Goal: Task Accomplishment & Management: Use online tool/utility

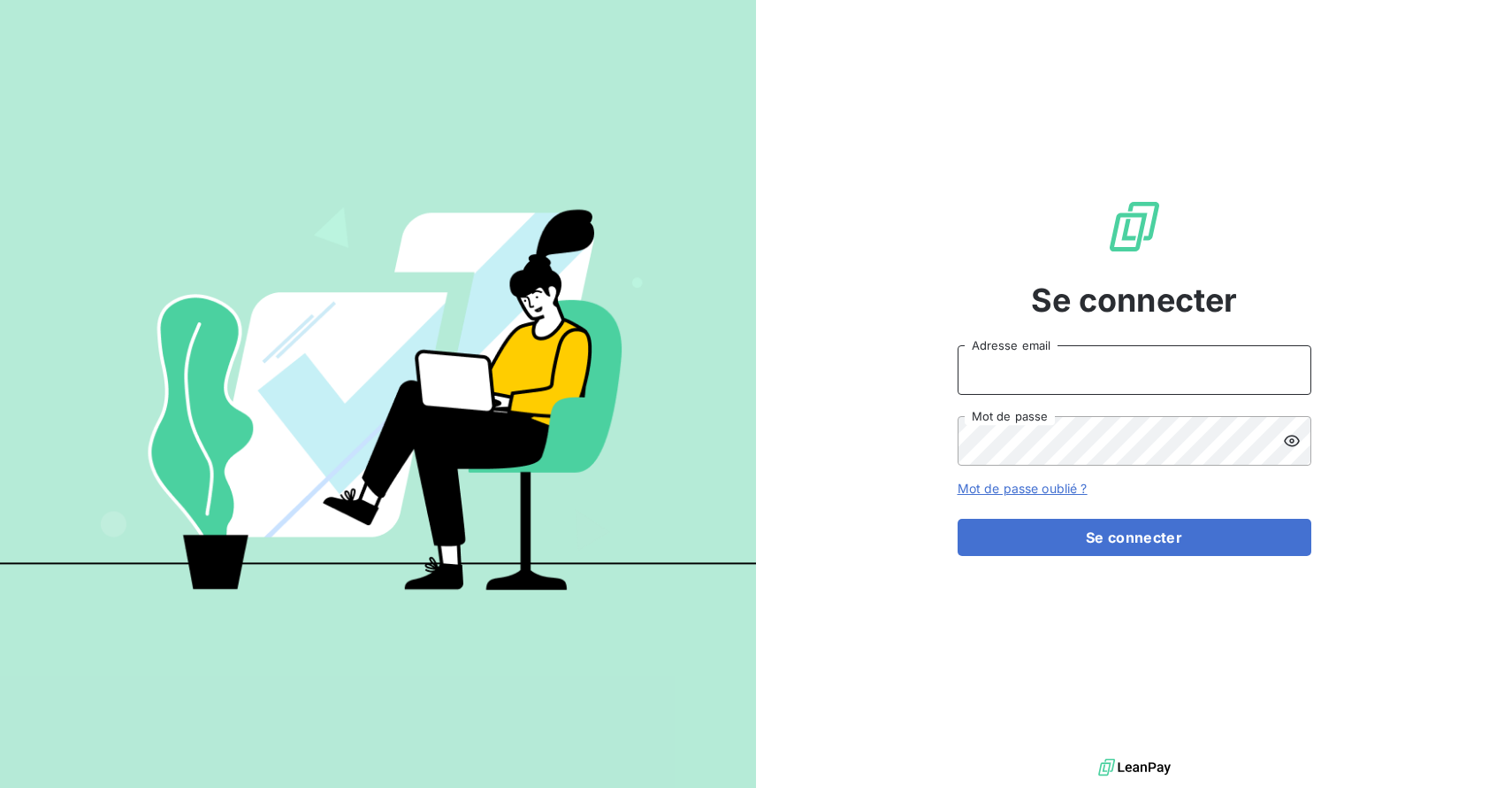
type input "[EMAIL_ADDRESS][DOMAIN_NAME]"
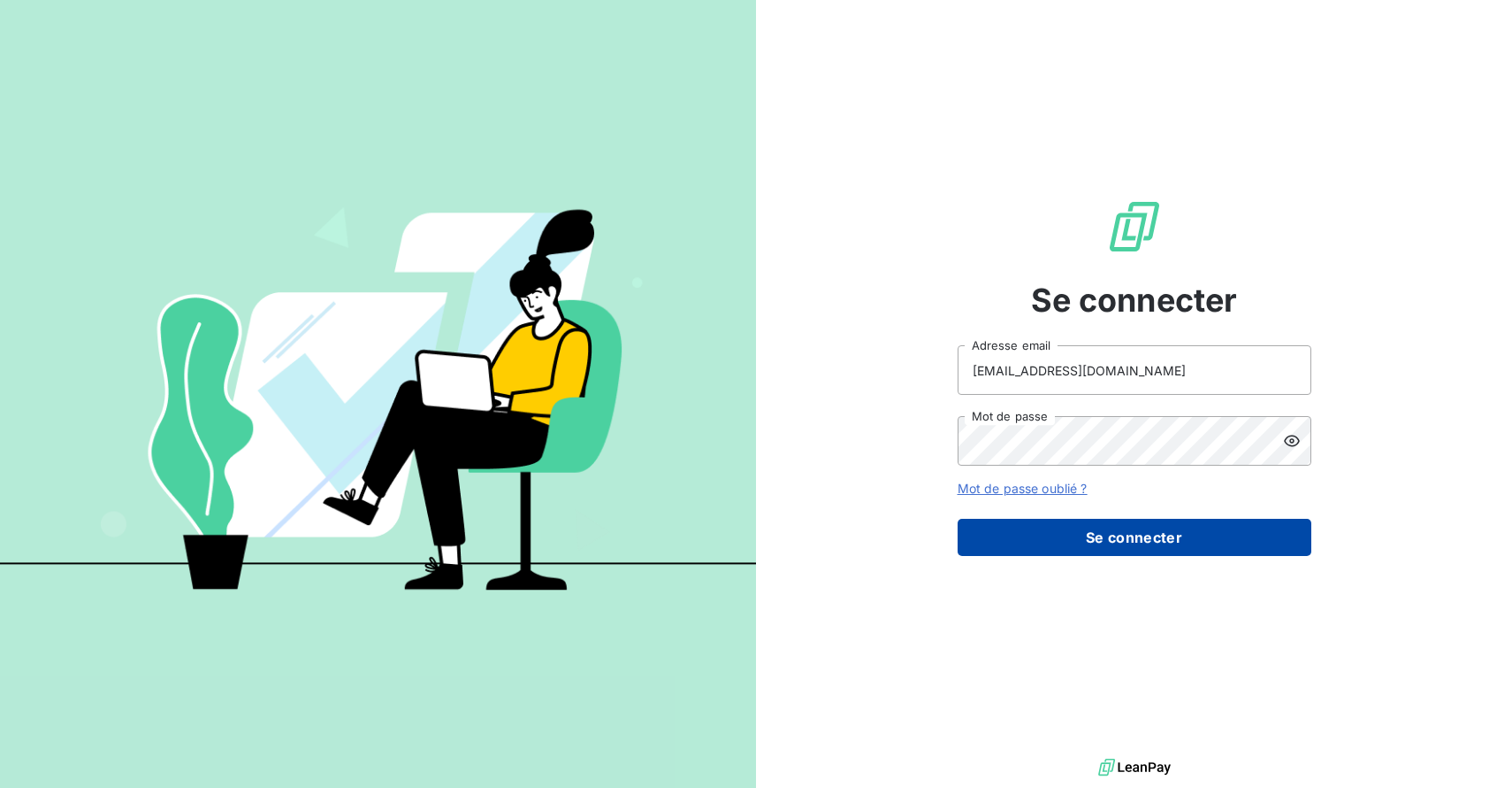
click at [1103, 556] on button "Se connecter" at bounding box center [1135, 537] width 353 height 37
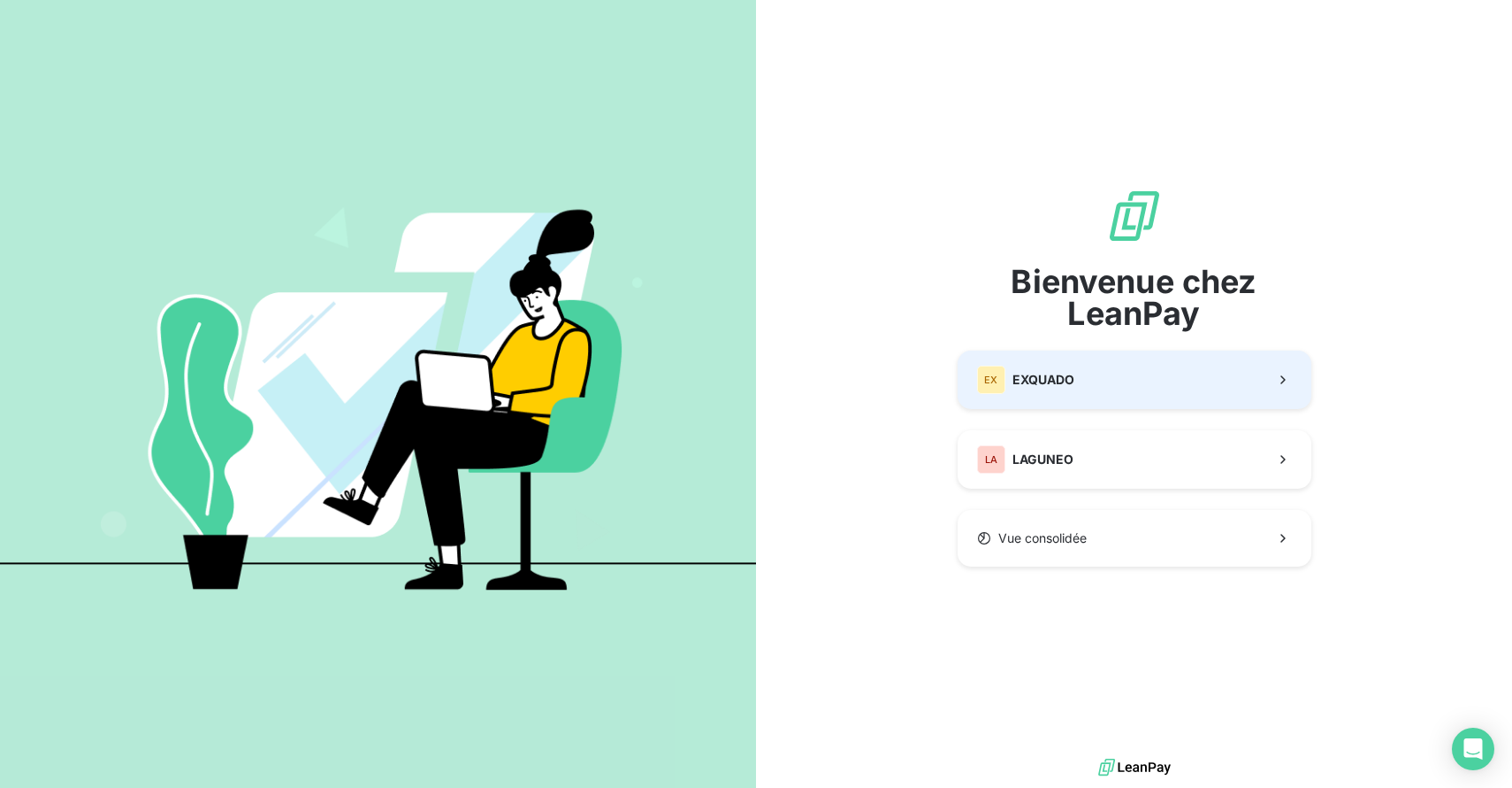
click at [1094, 391] on button "EX EXQUADO" at bounding box center [1135, 379] width 353 height 59
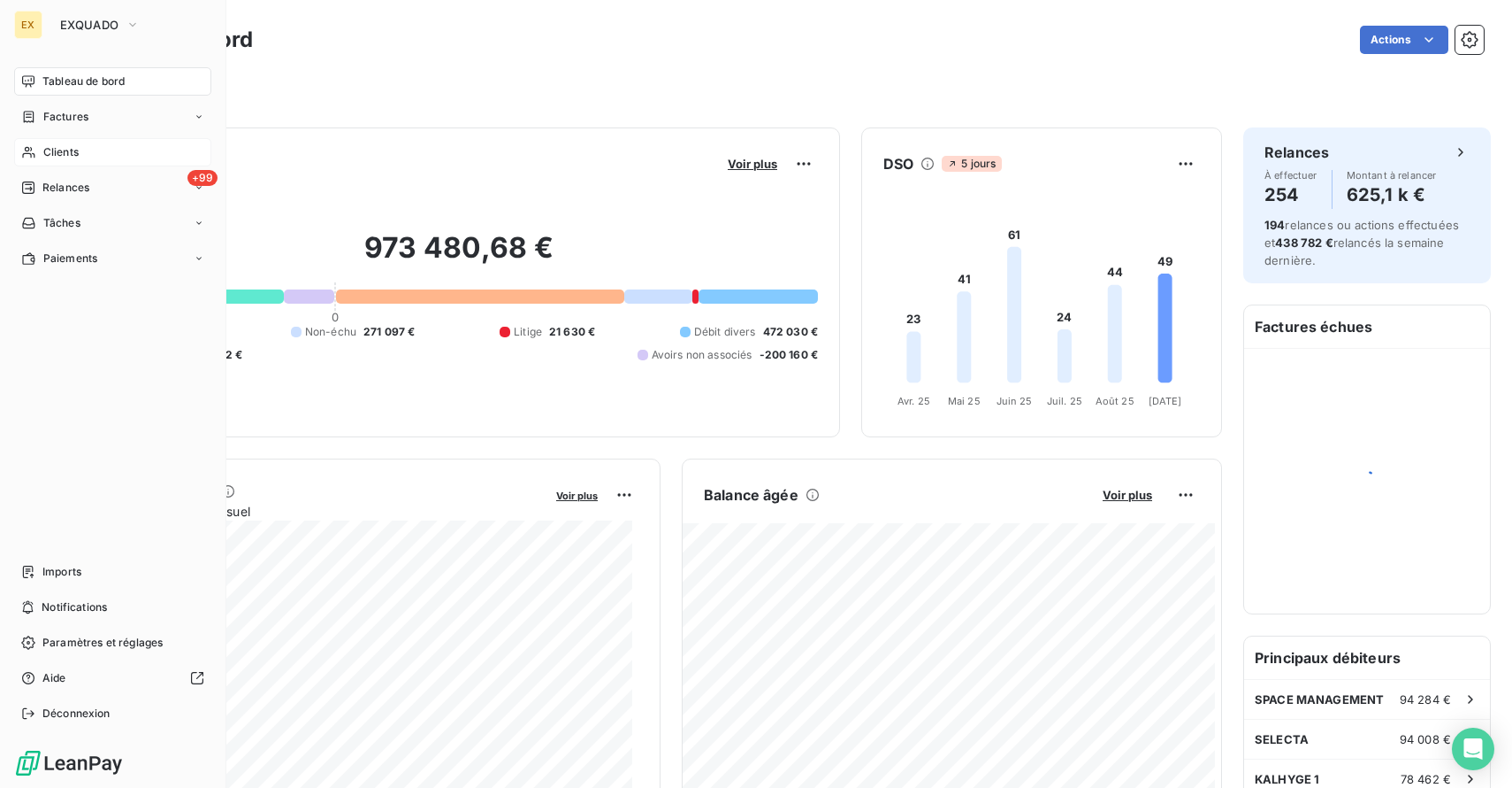
click at [67, 149] on span "Clients" at bounding box center [61, 152] width 36 height 16
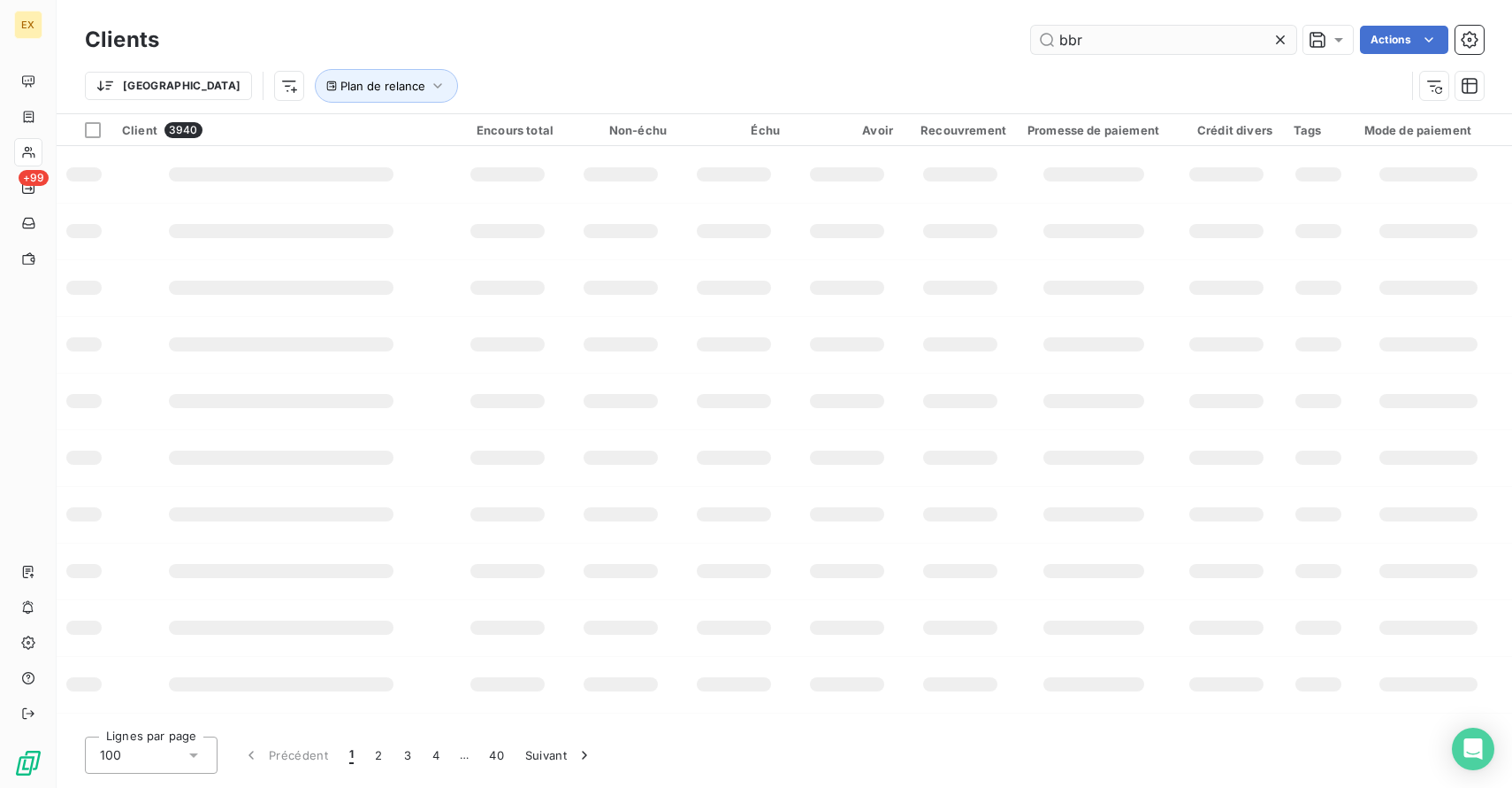
type input "bbr"
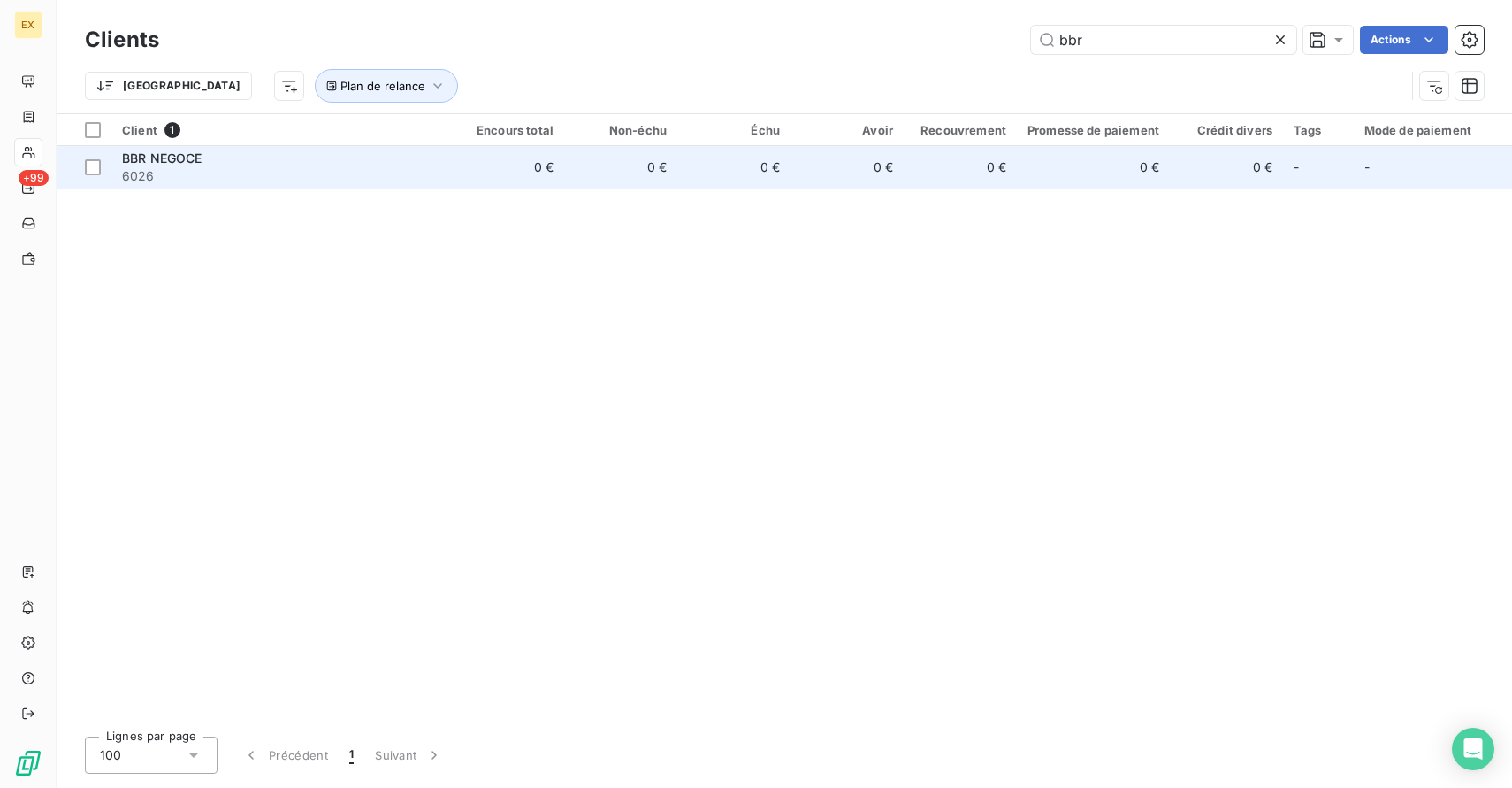
click at [456, 168] on td "0 €" at bounding box center [507, 167] width 113 height 43
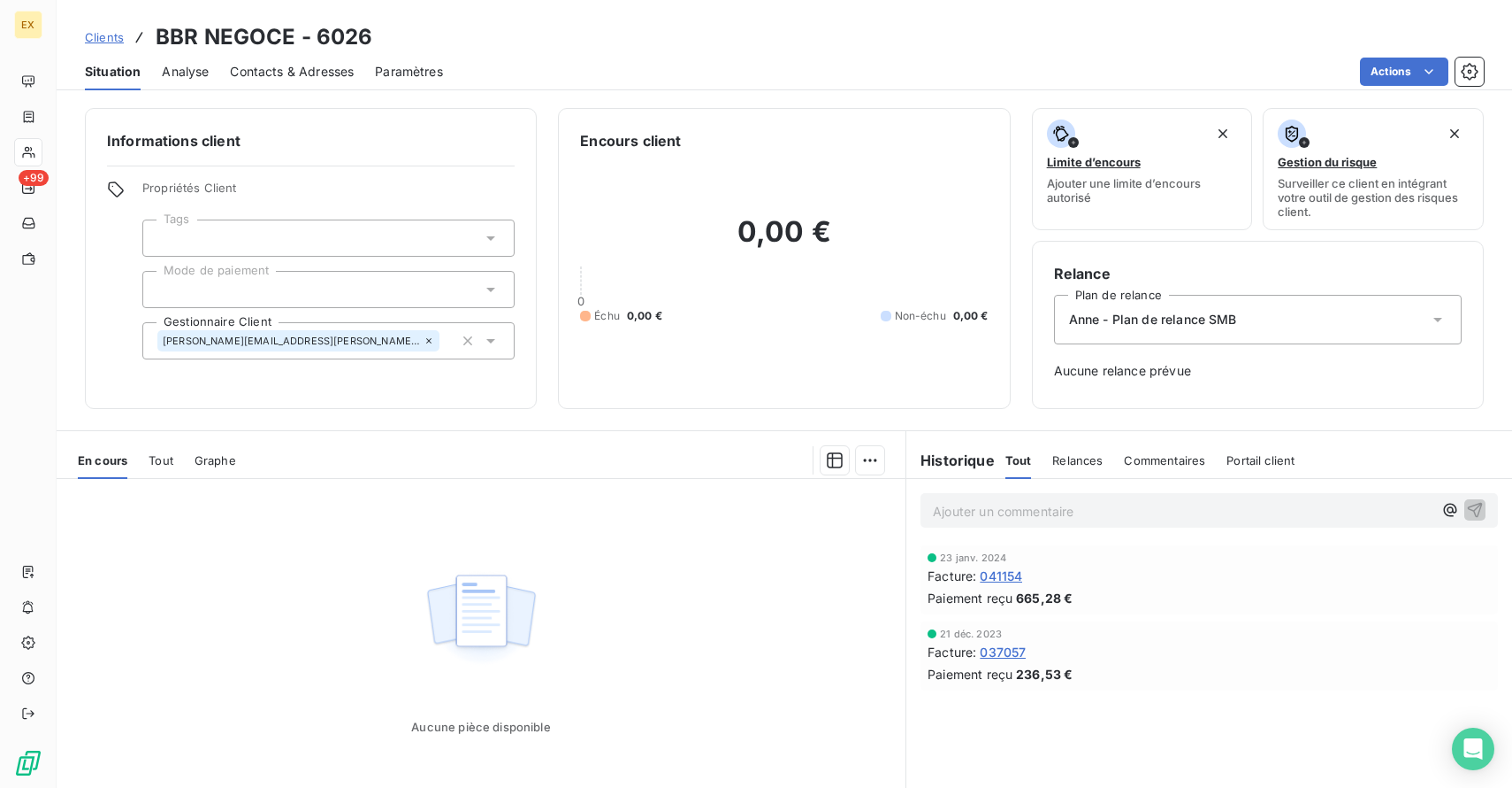
click at [1059, 460] on span "Relances" at bounding box center [1077, 460] width 51 height 14
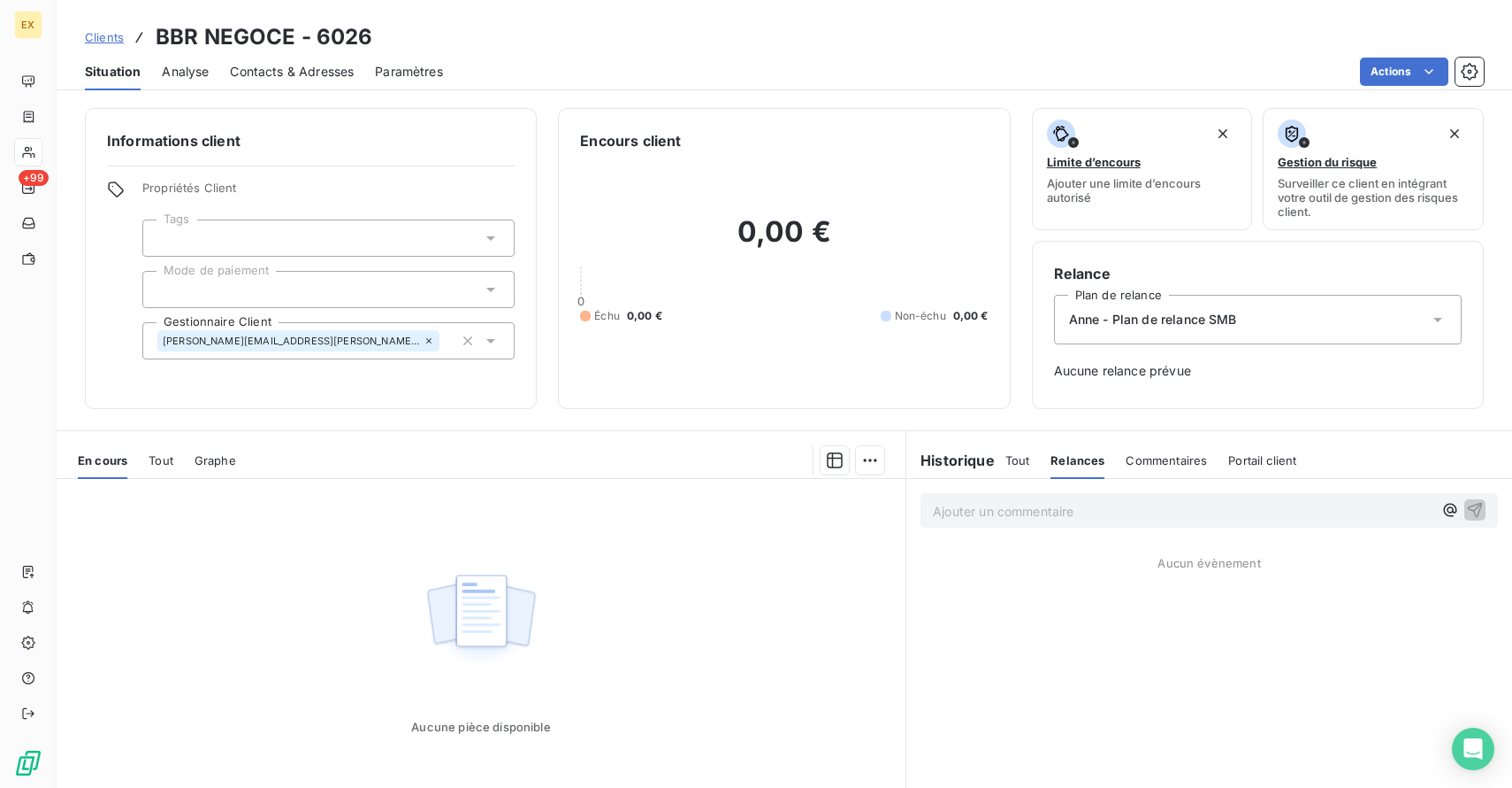
click at [1126, 463] on span "Commentaires" at bounding box center [1167, 460] width 82 height 14
click at [1050, 467] on div "Relances" at bounding box center [1075, 460] width 51 height 37
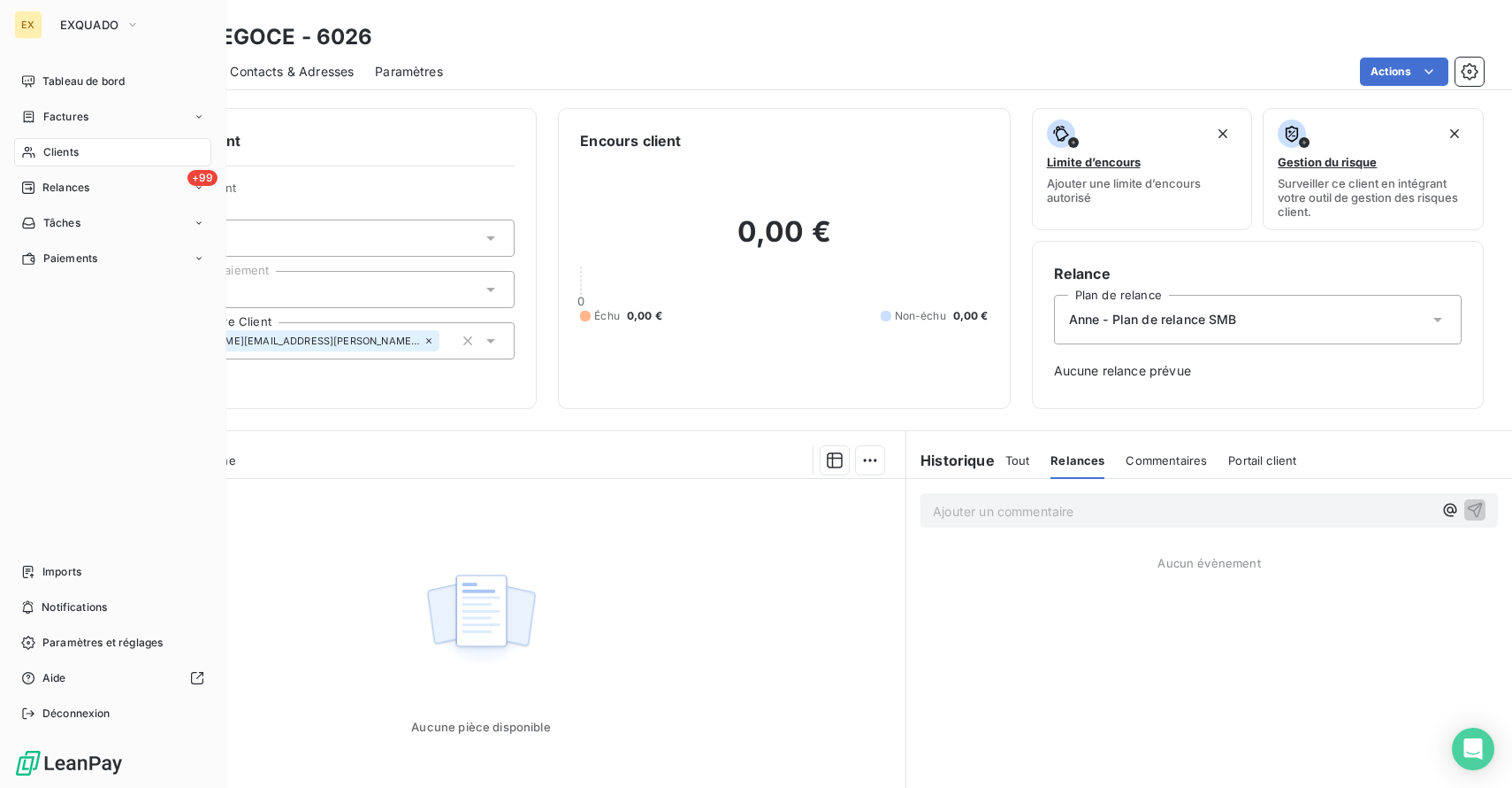
click at [73, 152] on span "Clients" at bounding box center [61, 152] width 36 height 16
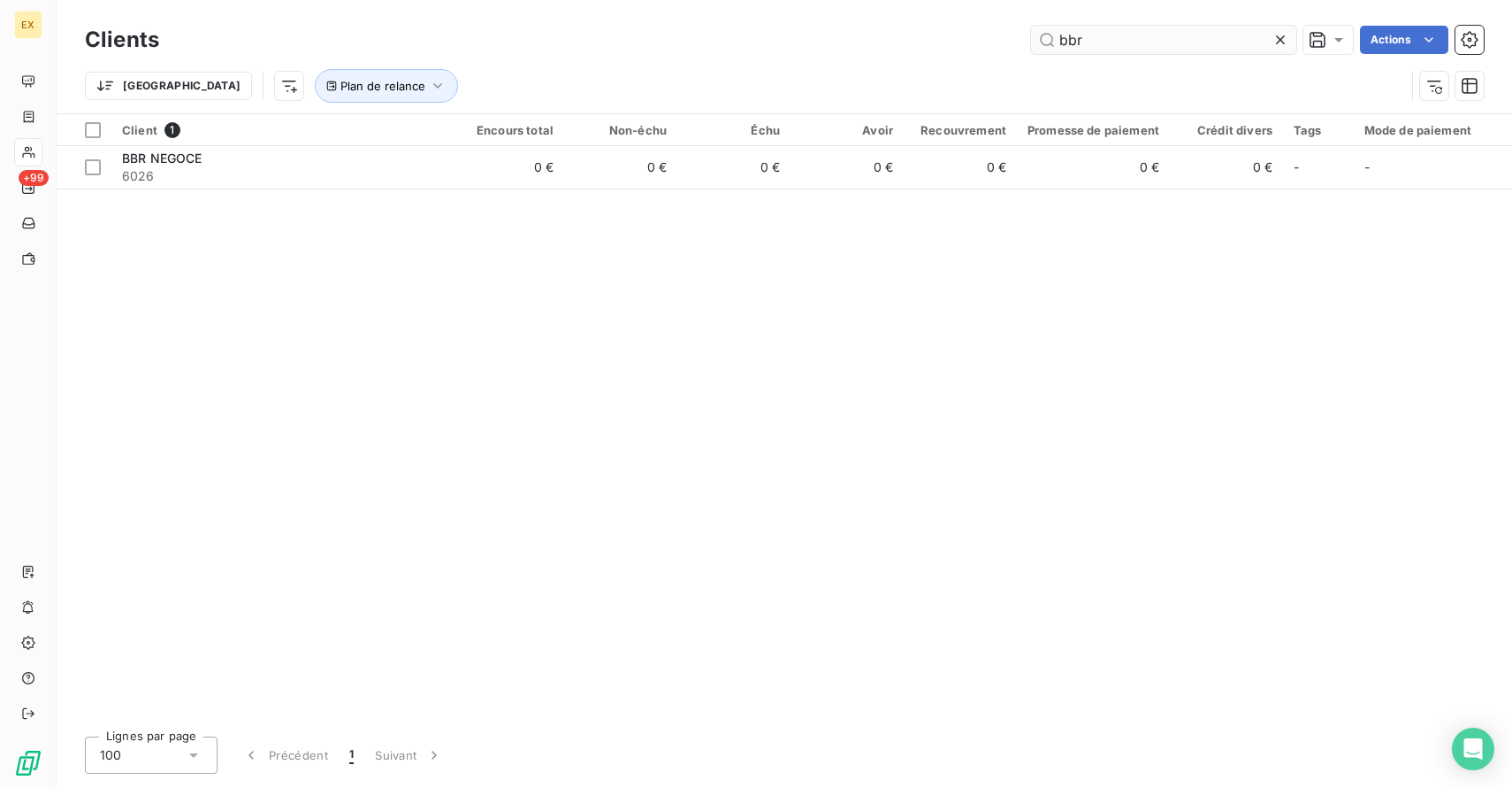
click at [1138, 48] on input "bbr" at bounding box center [1163, 40] width 265 height 28
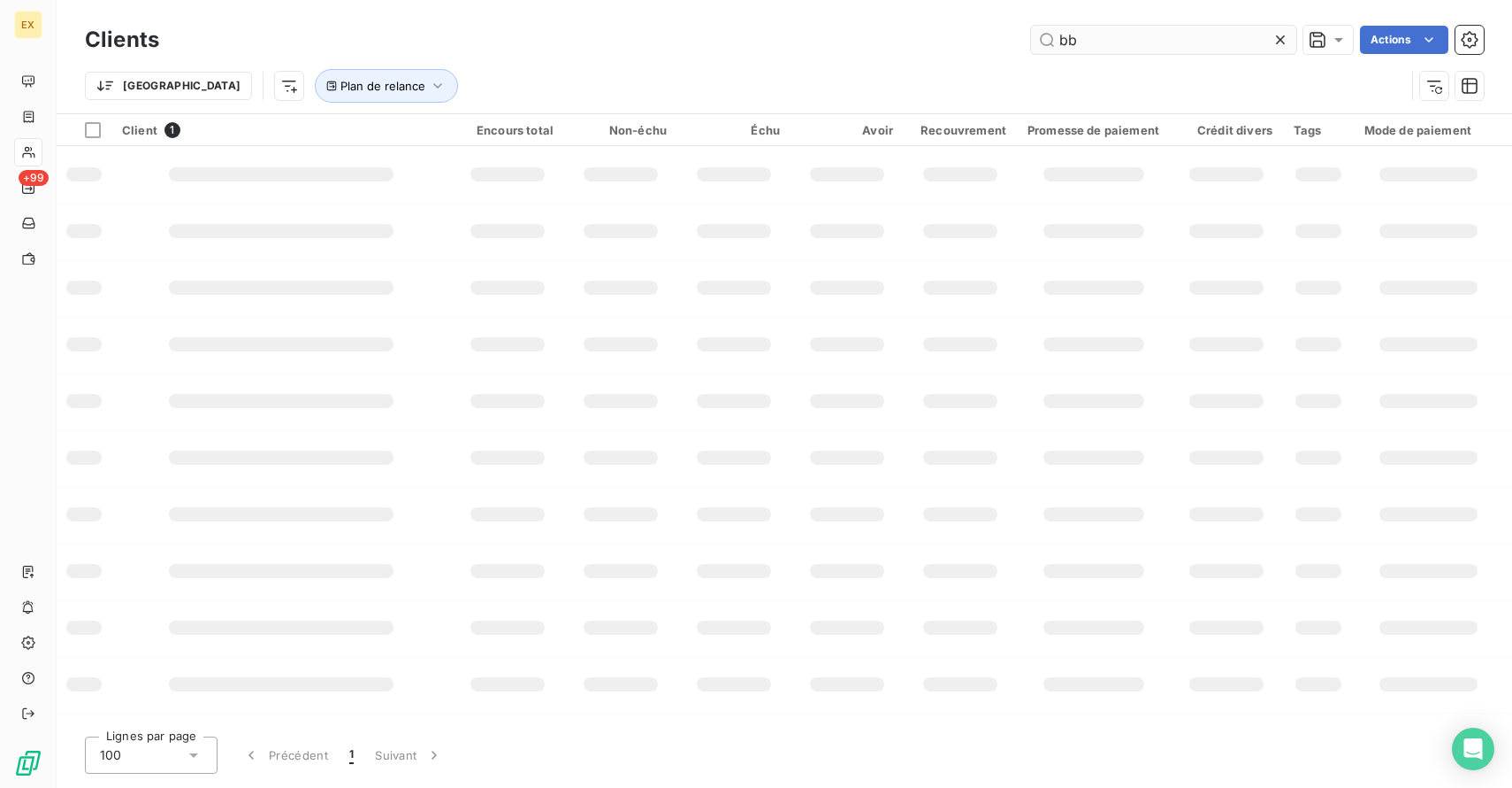
type input "b"
type input "boubeu"
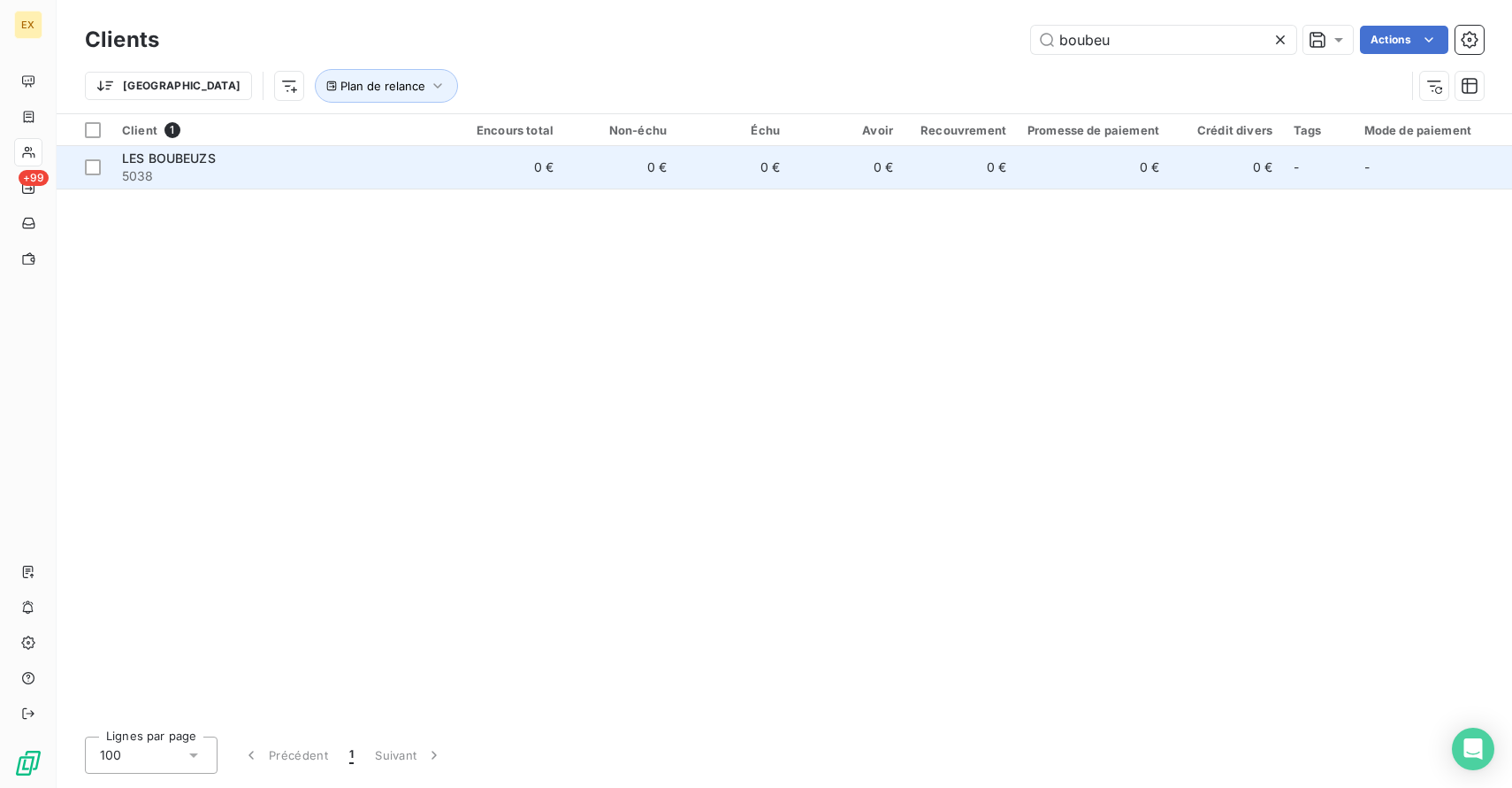
click at [437, 179] on span "5038" at bounding box center [281, 176] width 319 height 18
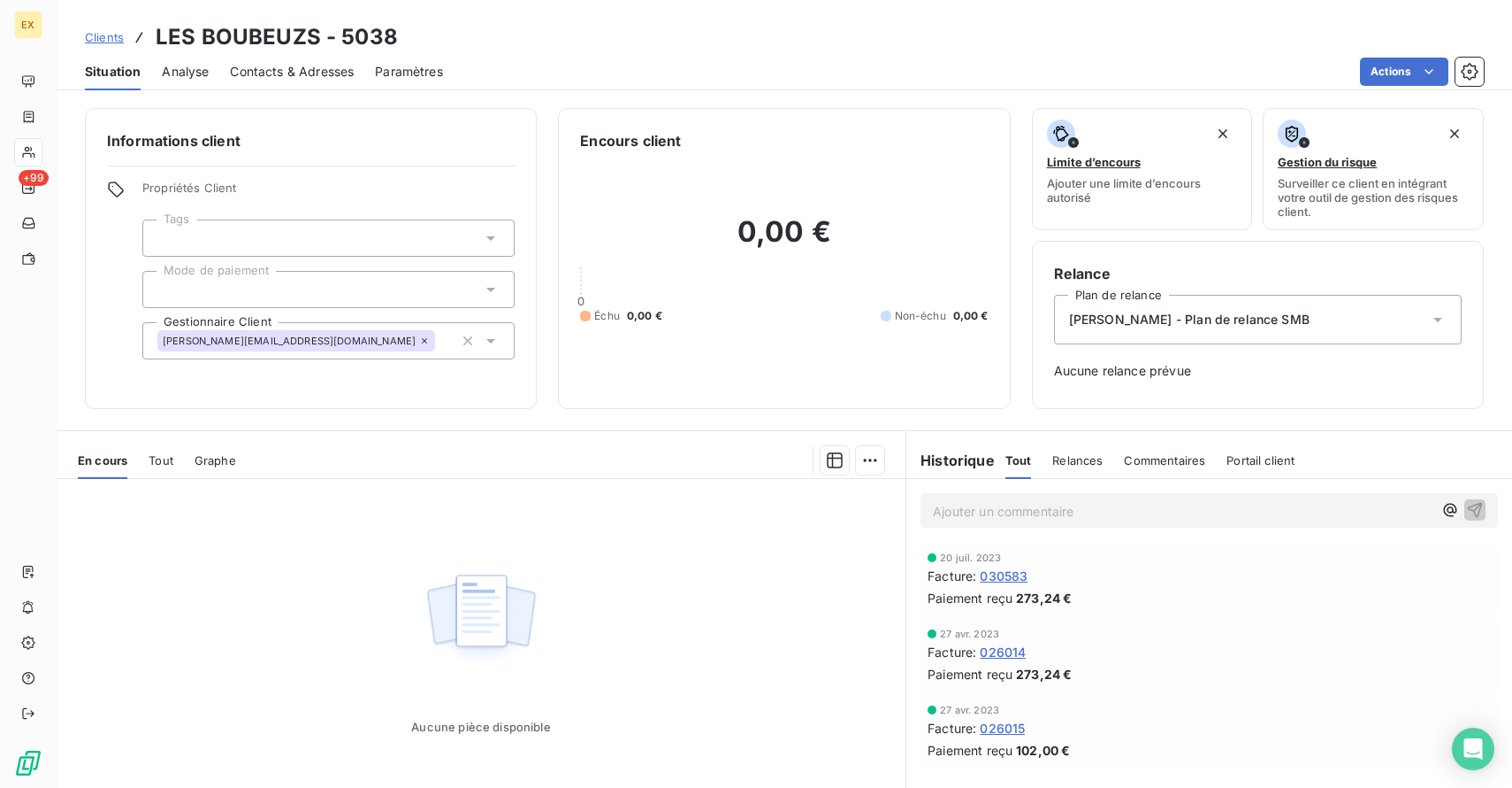
scroll to position [85, 0]
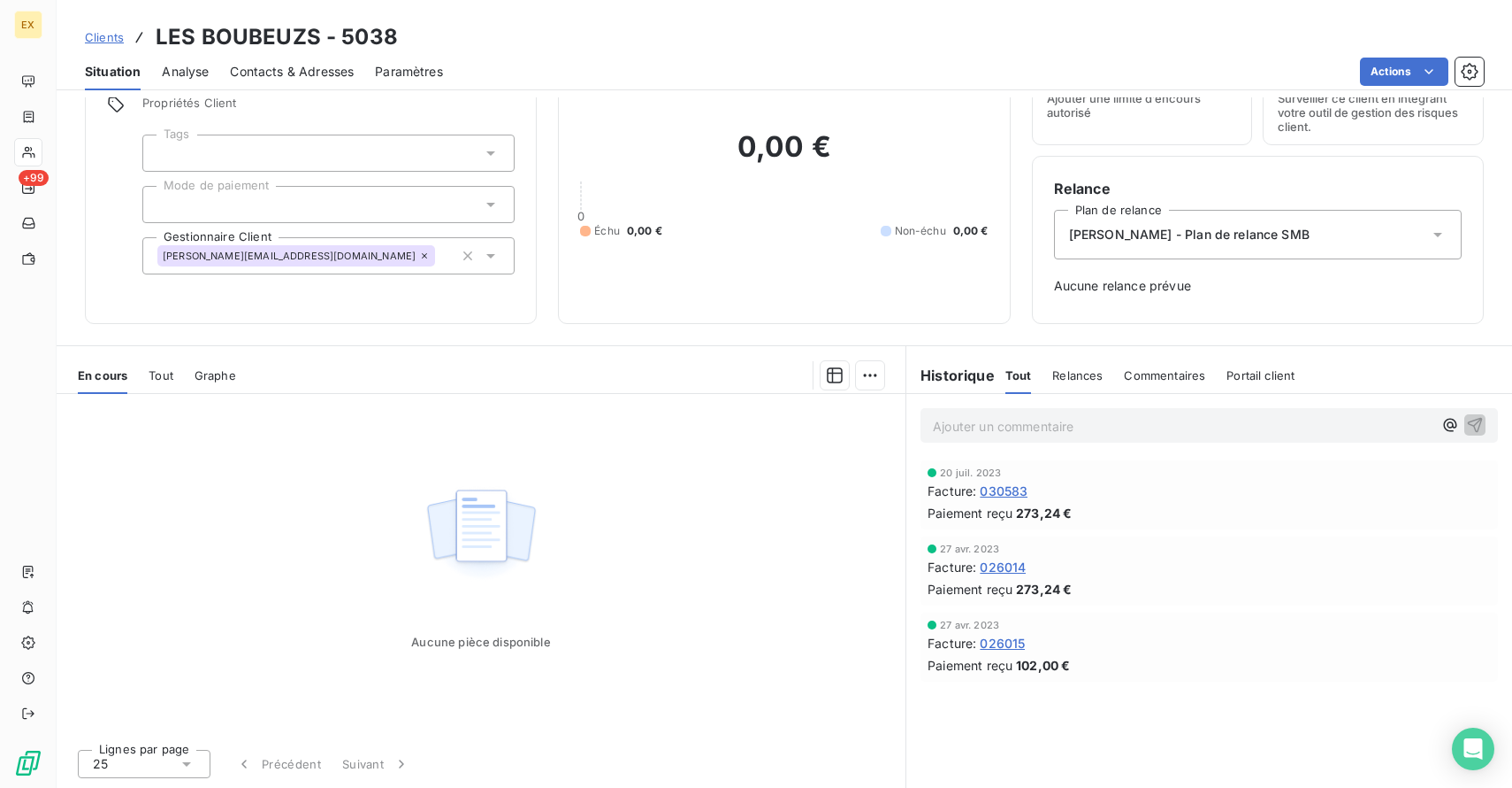
click at [1088, 382] on div "Relances" at bounding box center [1077, 375] width 51 height 37
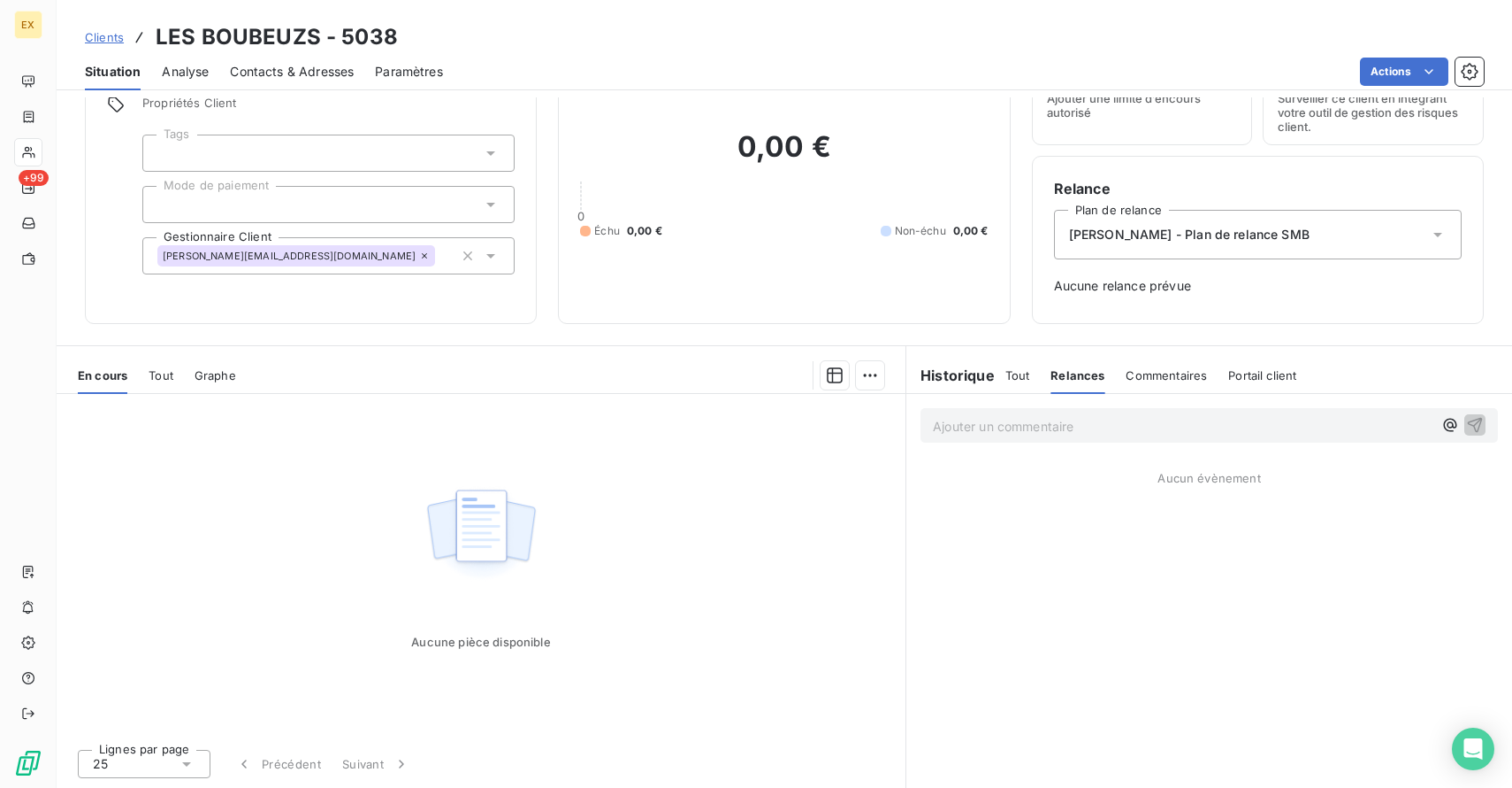
click at [1160, 382] on div "Commentaires" at bounding box center [1167, 375] width 82 height 37
click at [119, 44] on link "Clients" at bounding box center [105, 37] width 39 height 18
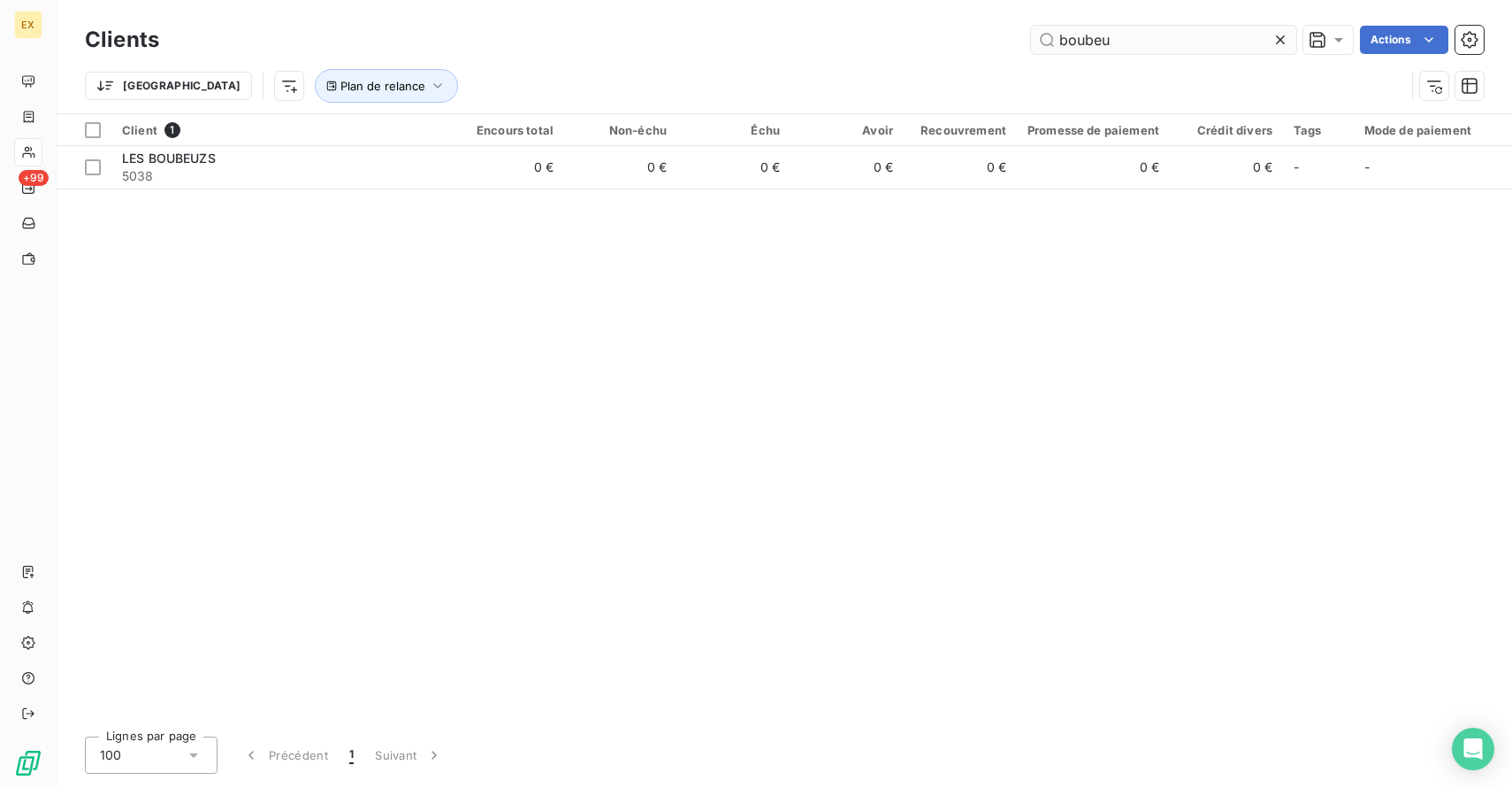
click at [1113, 36] on input "boubeu" at bounding box center [1163, 40] width 265 height 28
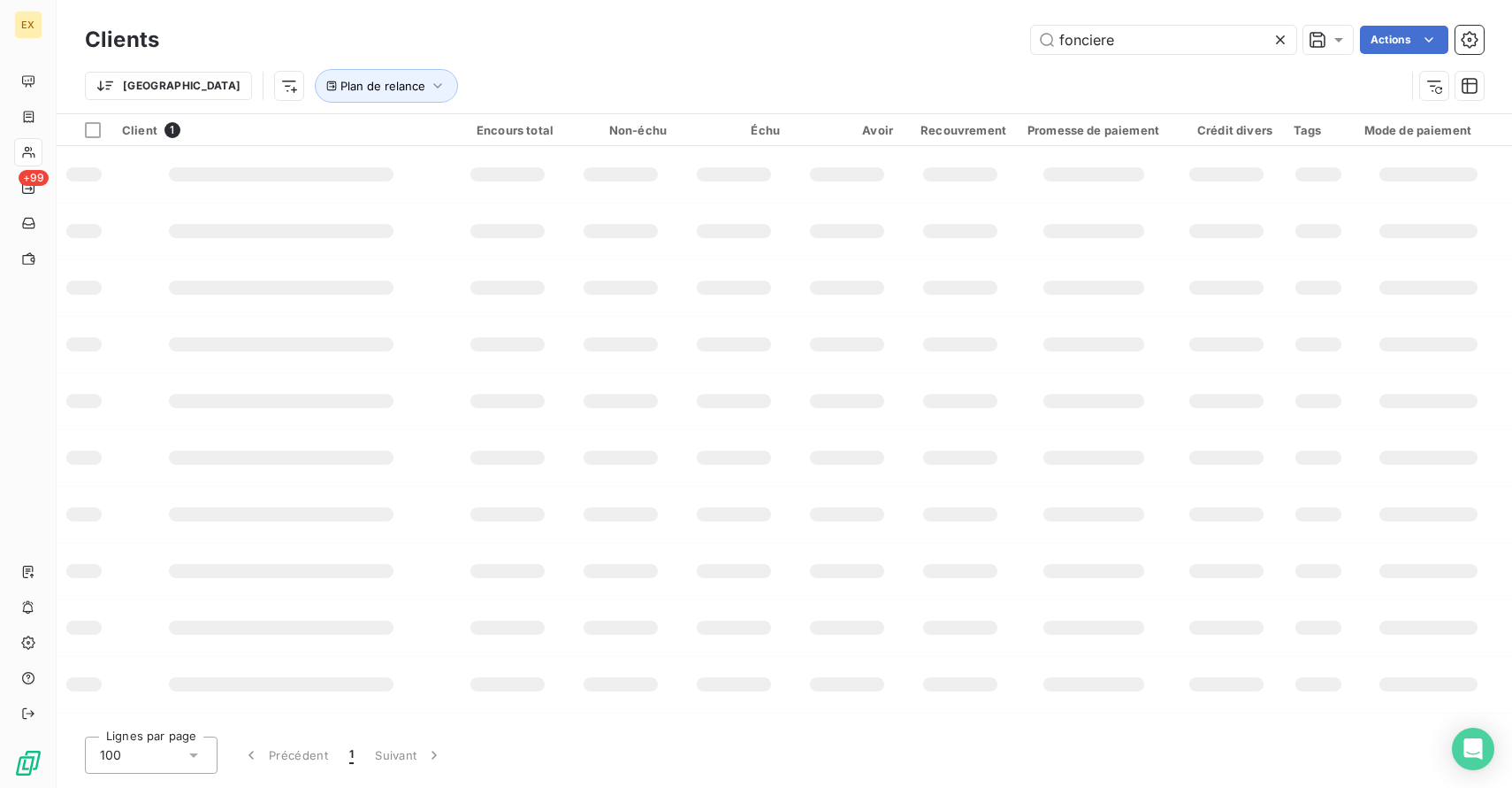
type input "fonciere"
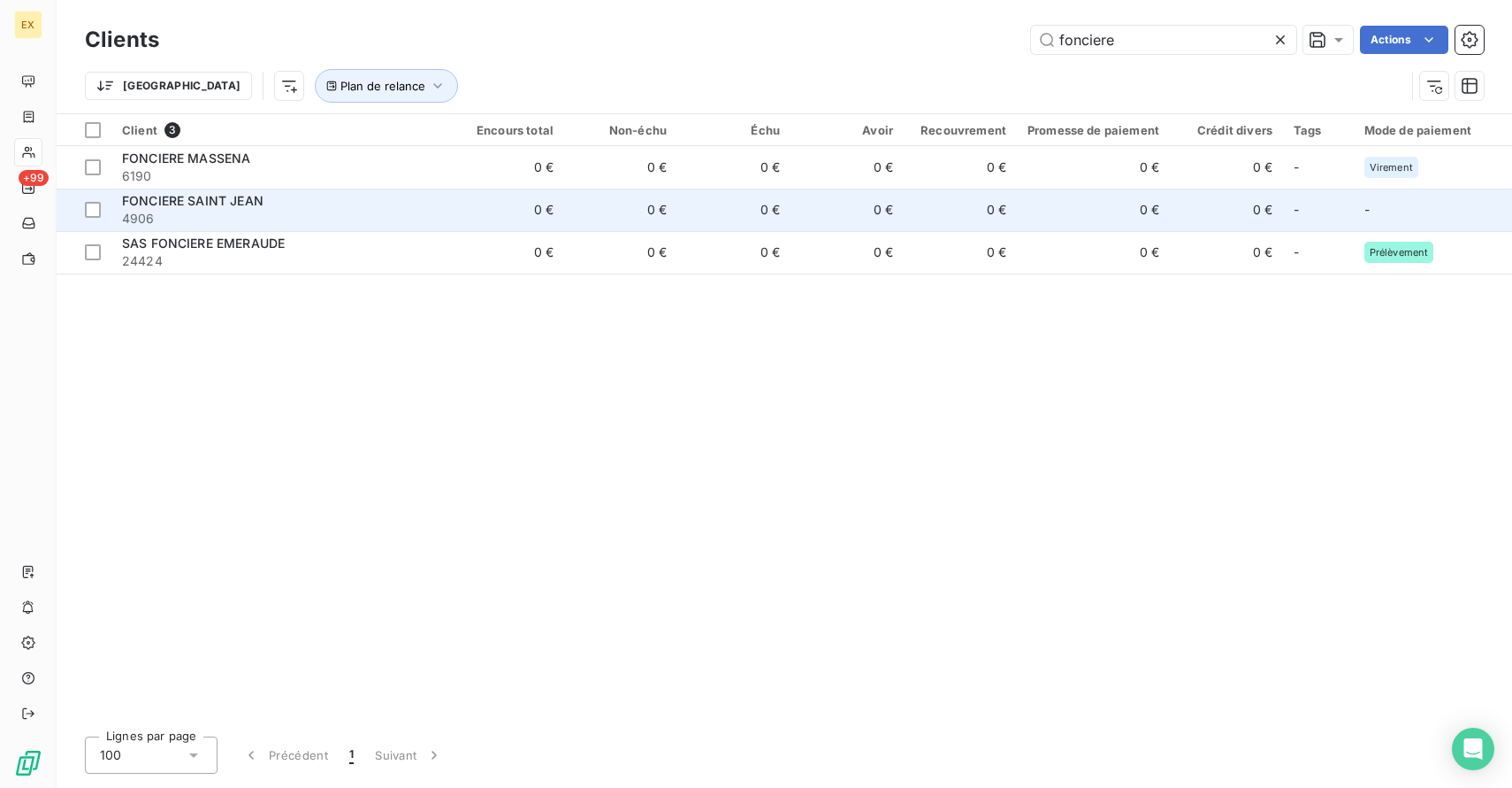
click at [341, 211] on span "4906" at bounding box center [281, 219] width 319 height 18
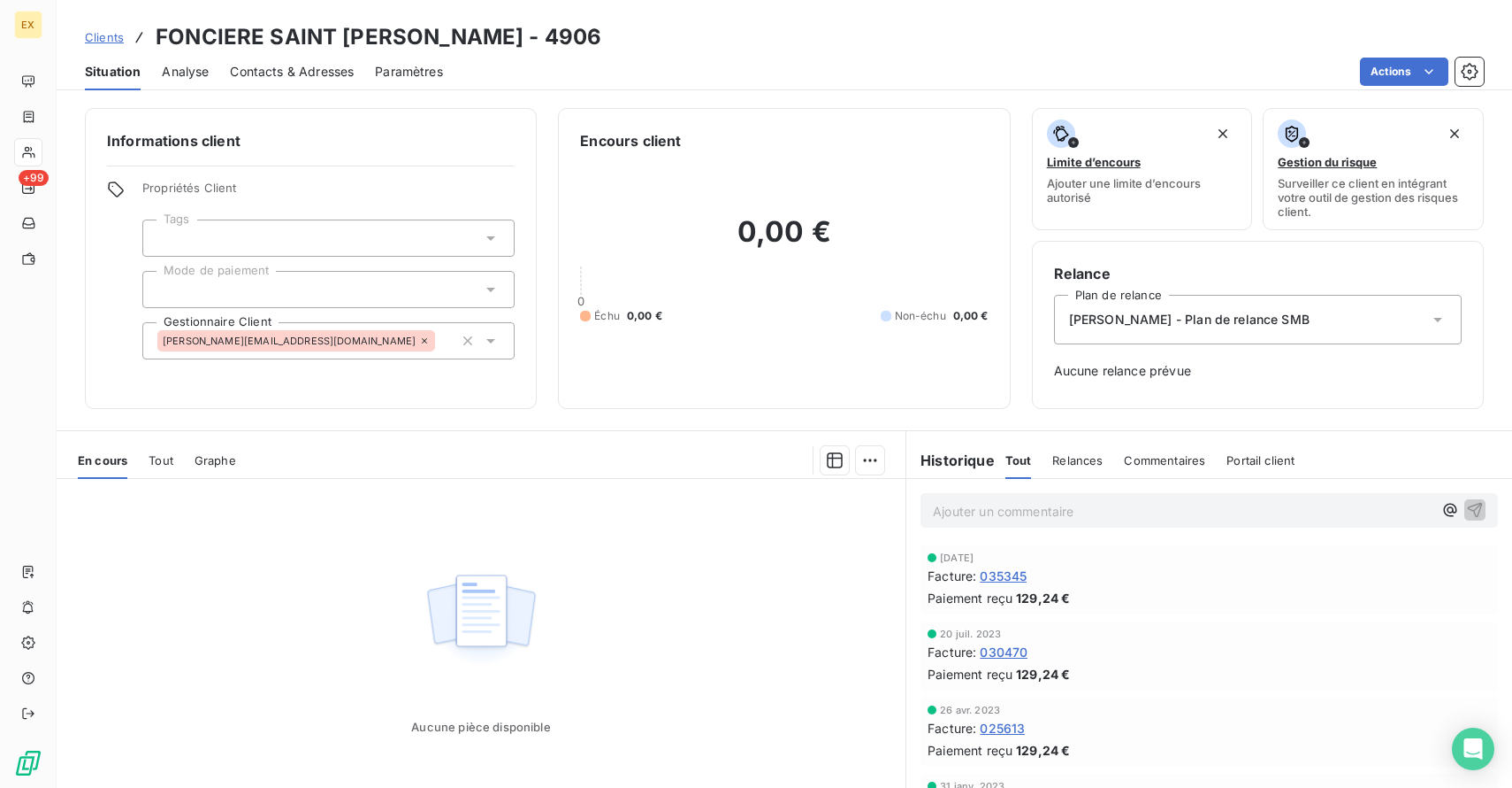
scroll to position [85, 0]
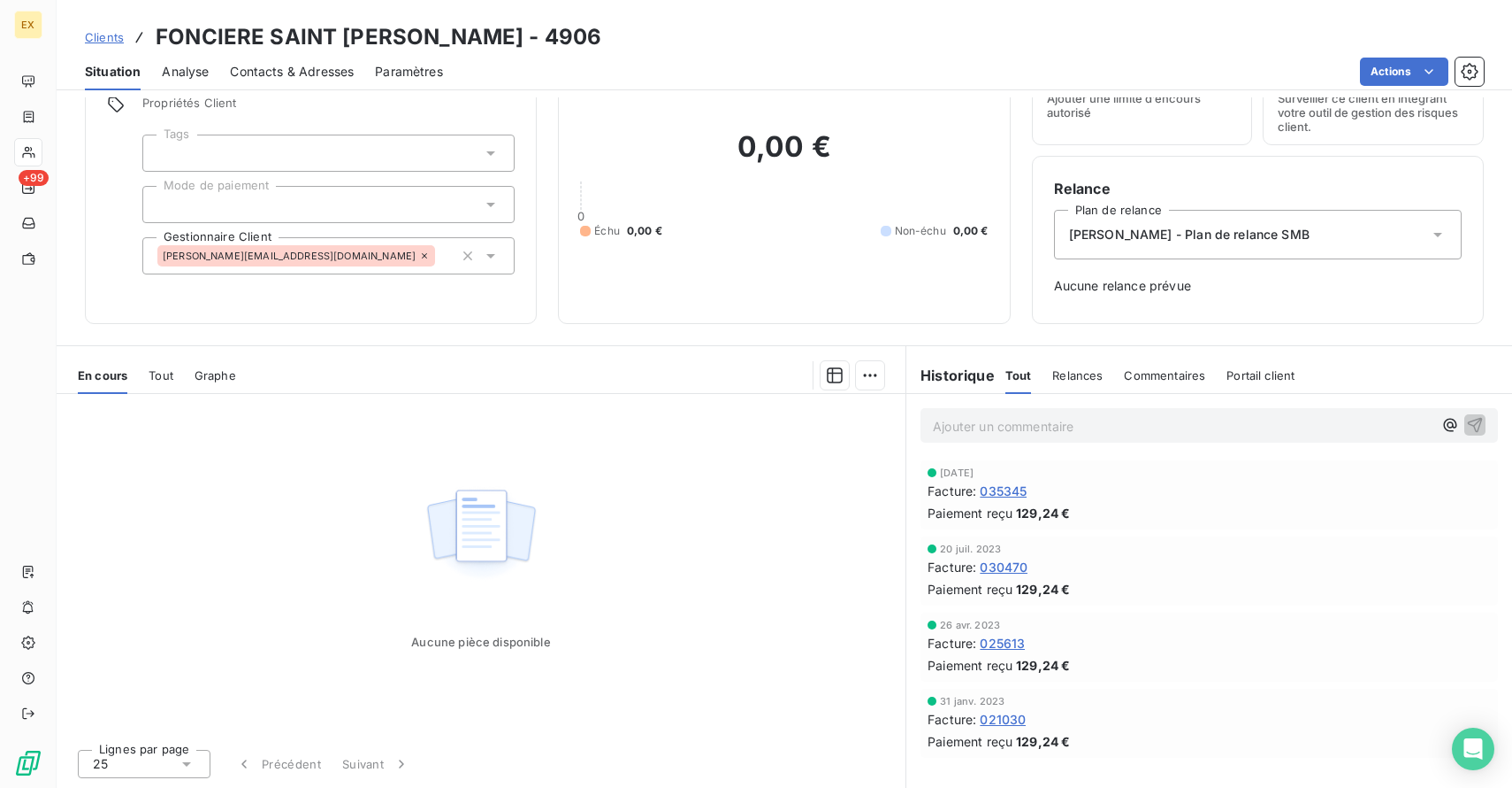
click at [1083, 376] on span "Relances" at bounding box center [1077, 375] width 51 height 14
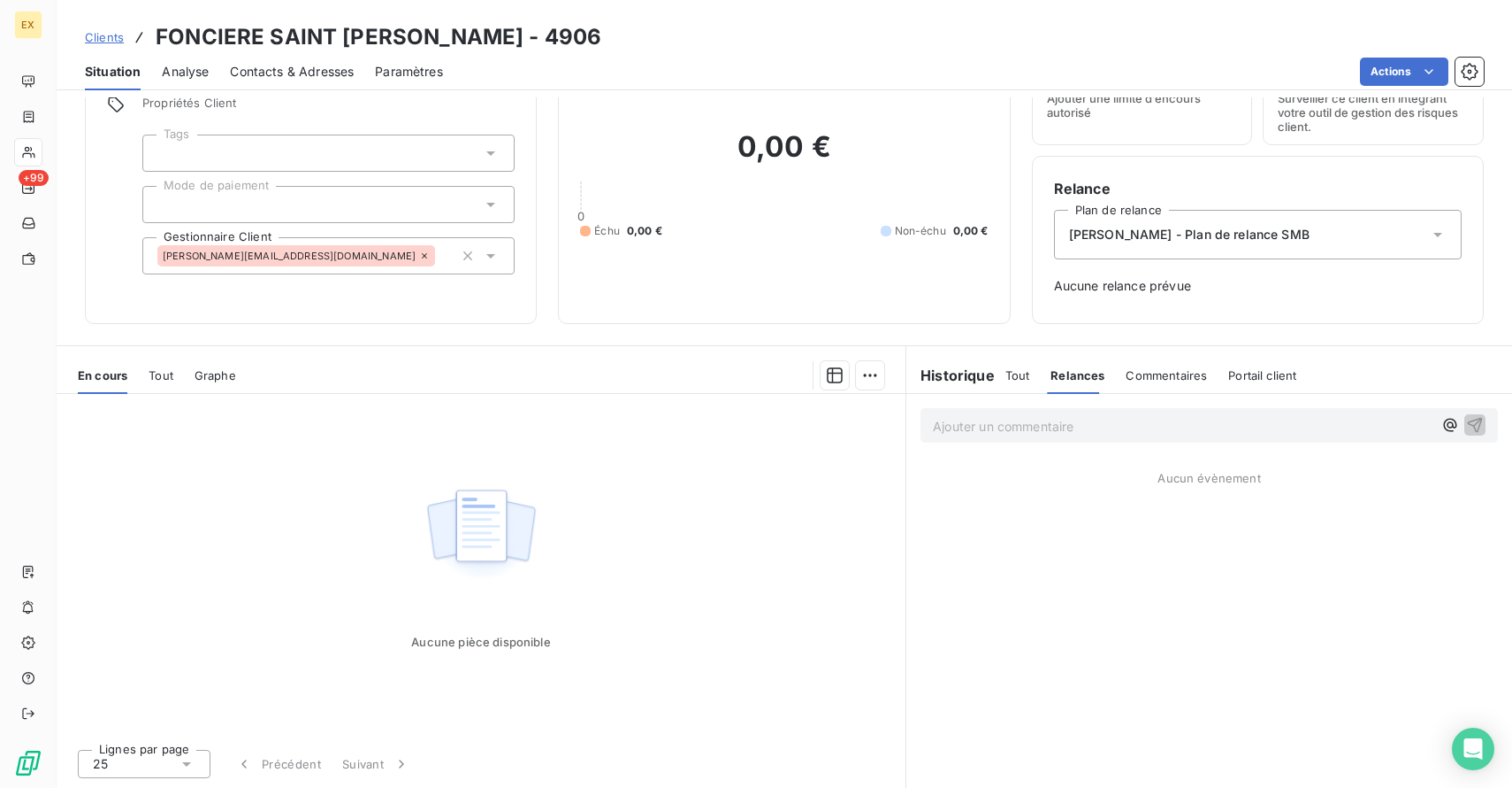
click at [1154, 378] on span "Commentaires" at bounding box center [1167, 375] width 82 height 14
